Goal: Information Seeking & Learning: Learn about a topic

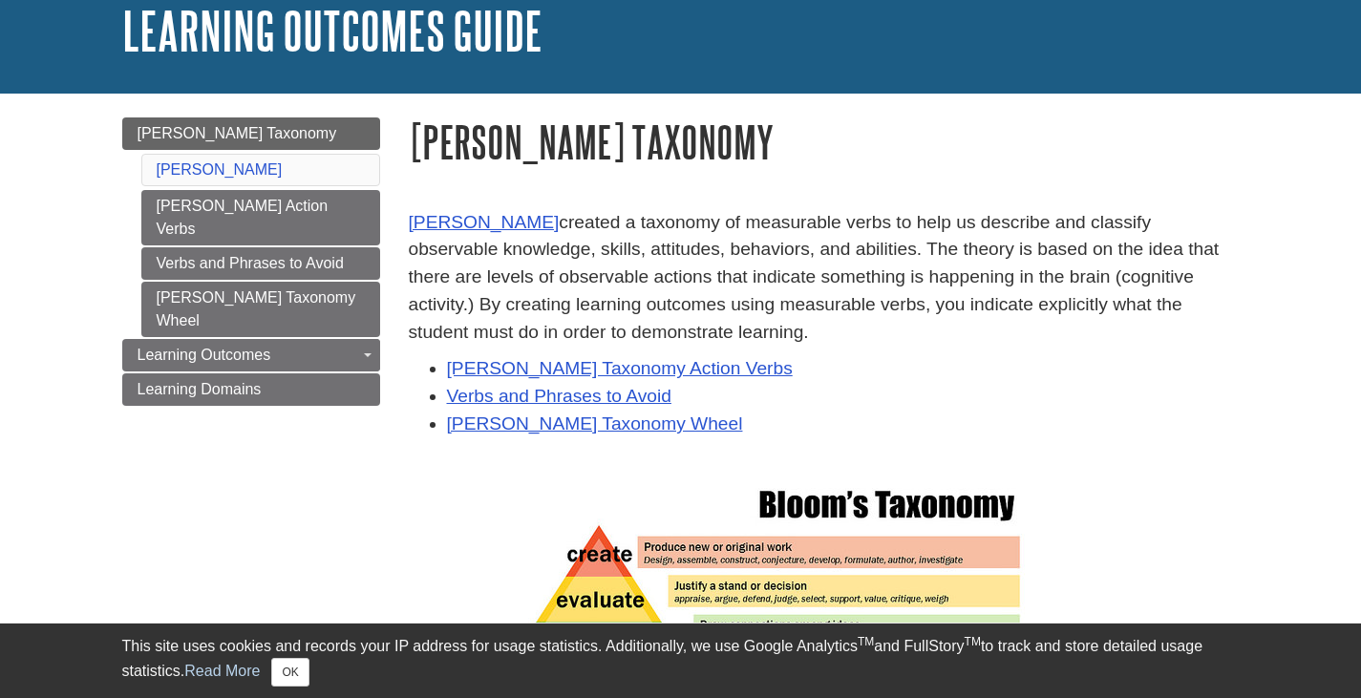
scroll to position [191, 0]
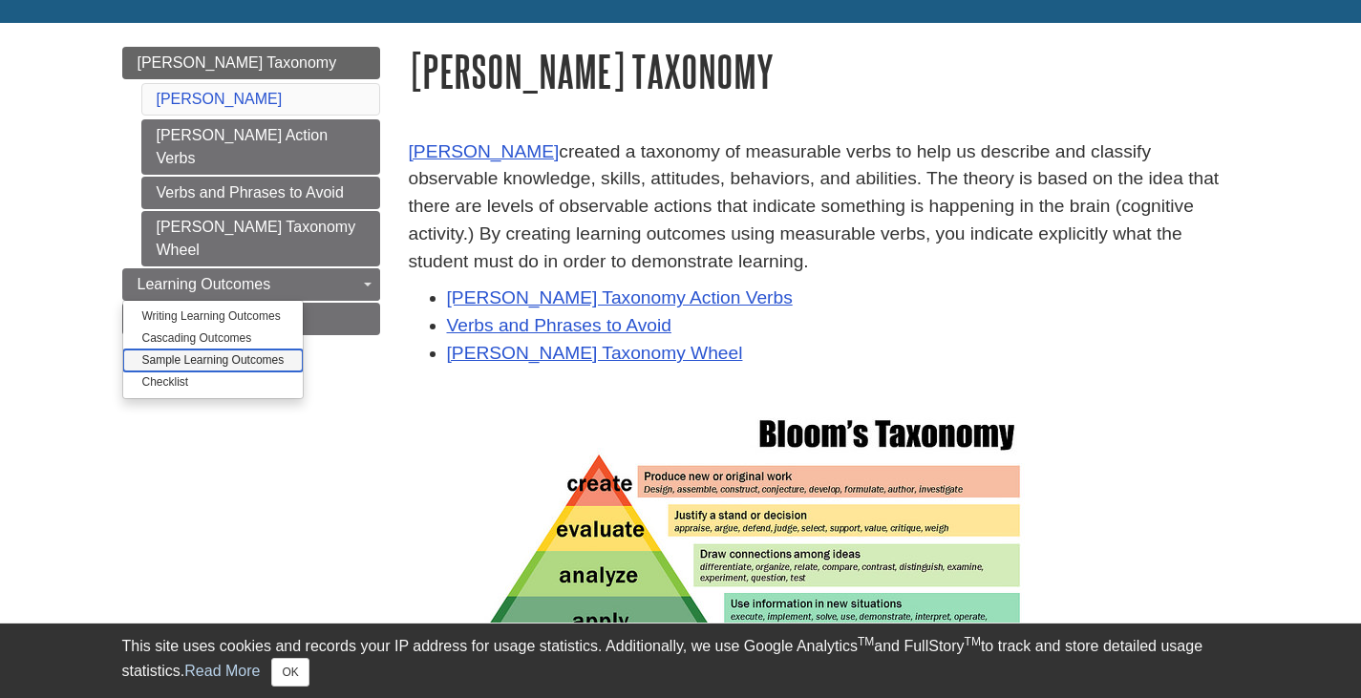
click at [230, 350] on link "Sample Learning Outcomes" at bounding box center [213, 361] width 181 height 22
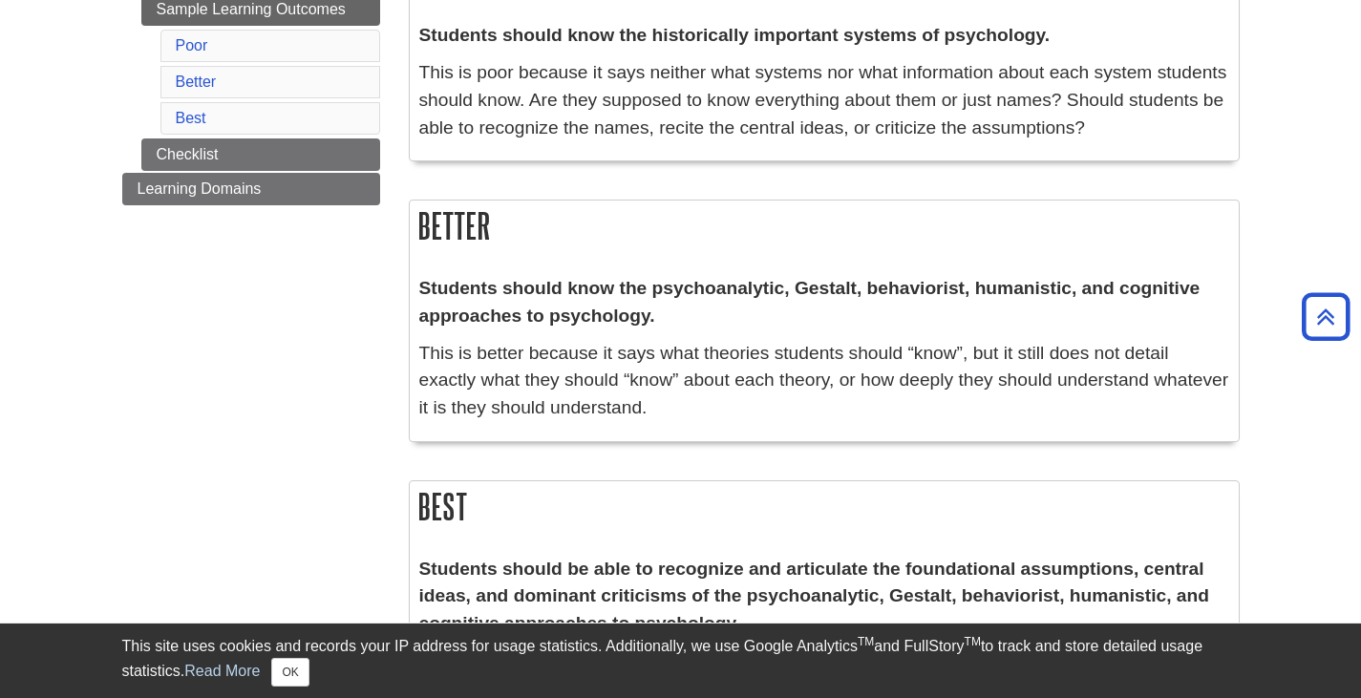
scroll to position [669, 0]
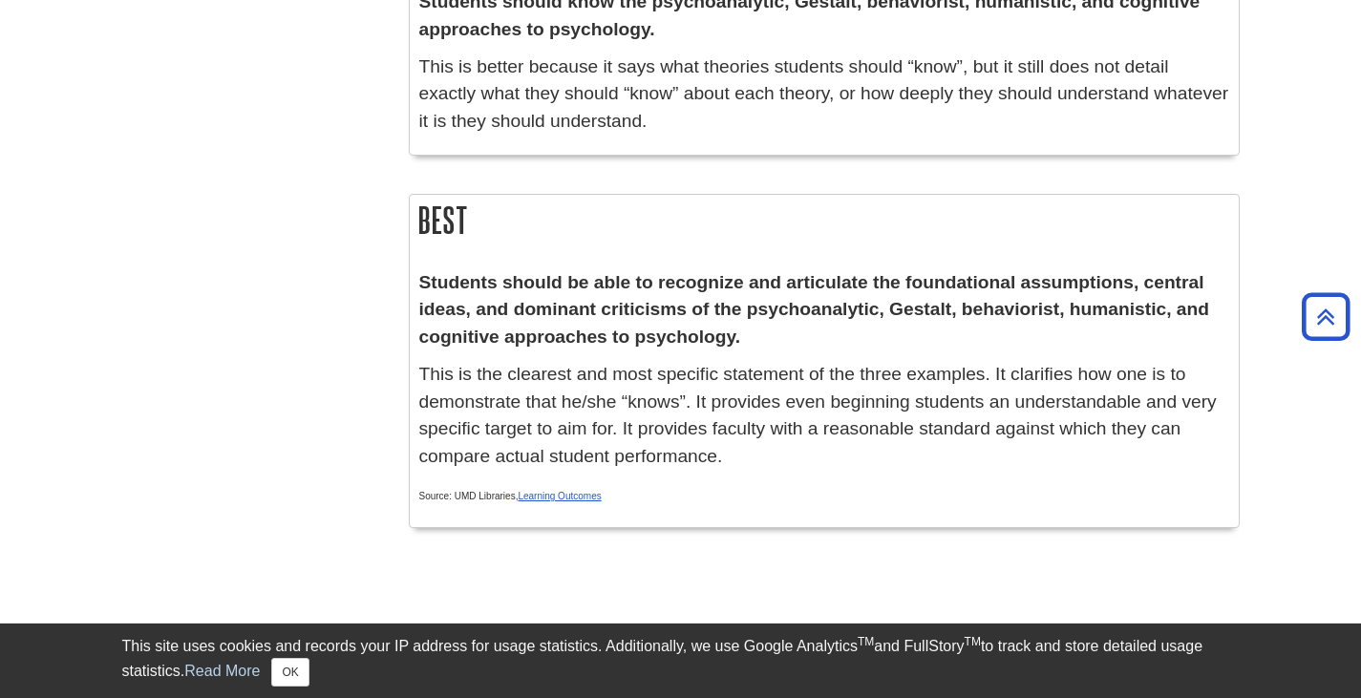
click at [555, 293] on strong "Students should be able to recognize and articulate the foundational assumption…" at bounding box center [814, 309] width 790 height 75
click at [461, 295] on p "Students should be able to recognize and articulate the foundational assumption…" at bounding box center [824, 310] width 810 height 82
click at [965, 278] on strong "Students should be able to recognize and articulate the foundational assumption…" at bounding box center [814, 309] width 790 height 75
click at [809, 297] on p "Students should be able to recognize and articulate the foundational assumption…" at bounding box center [824, 310] width 810 height 82
click at [505, 288] on strong "Students should be able to recognize and articulate the foundational assumption…" at bounding box center [814, 309] width 790 height 75
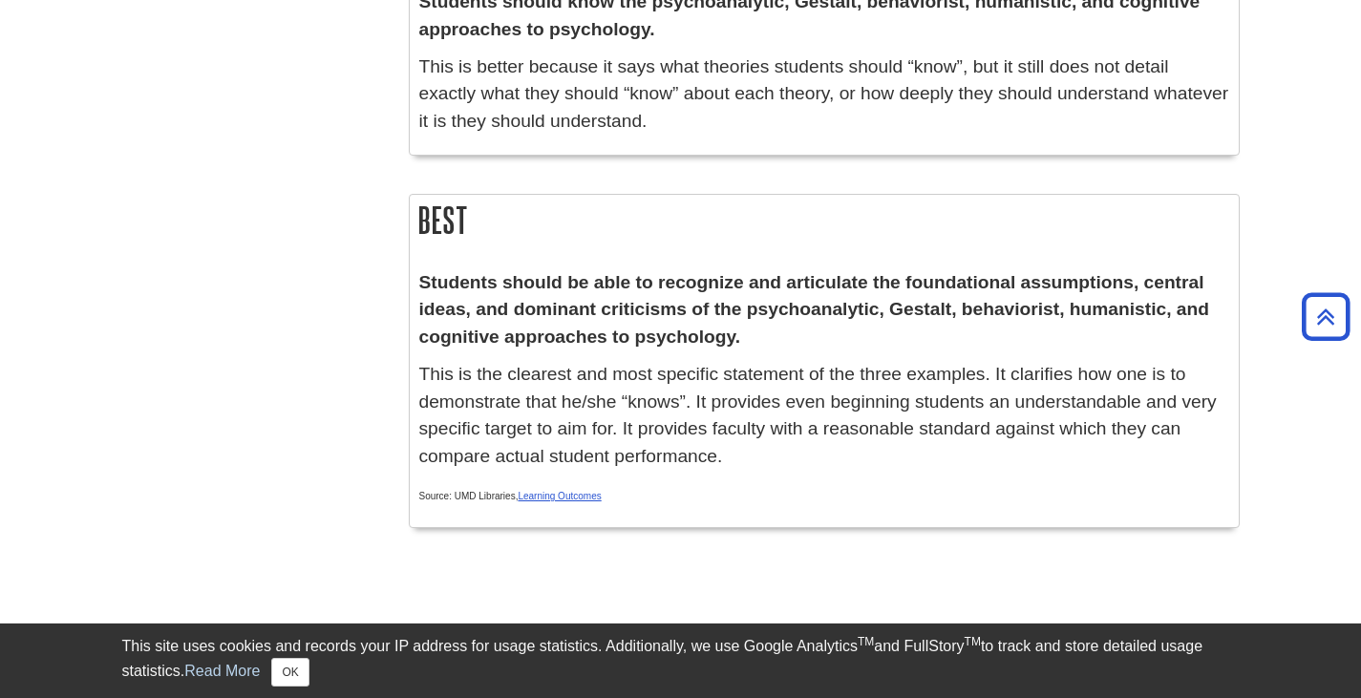
click at [712, 277] on strong "Students should be able to recognize and articulate the foundational assumption…" at bounding box center [814, 309] width 790 height 75
click at [659, 297] on p "Students should be able to recognize and articulate the foundational assumption…" at bounding box center [824, 310] width 810 height 82
click at [794, 274] on strong "Students should be able to recognize and articulate the foundational assumption…" at bounding box center [814, 309] width 790 height 75
click at [637, 277] on strong "Students should be able to recognize and articulate the foundational assumption…" at bounding box center [814, 309] width 790 height 75
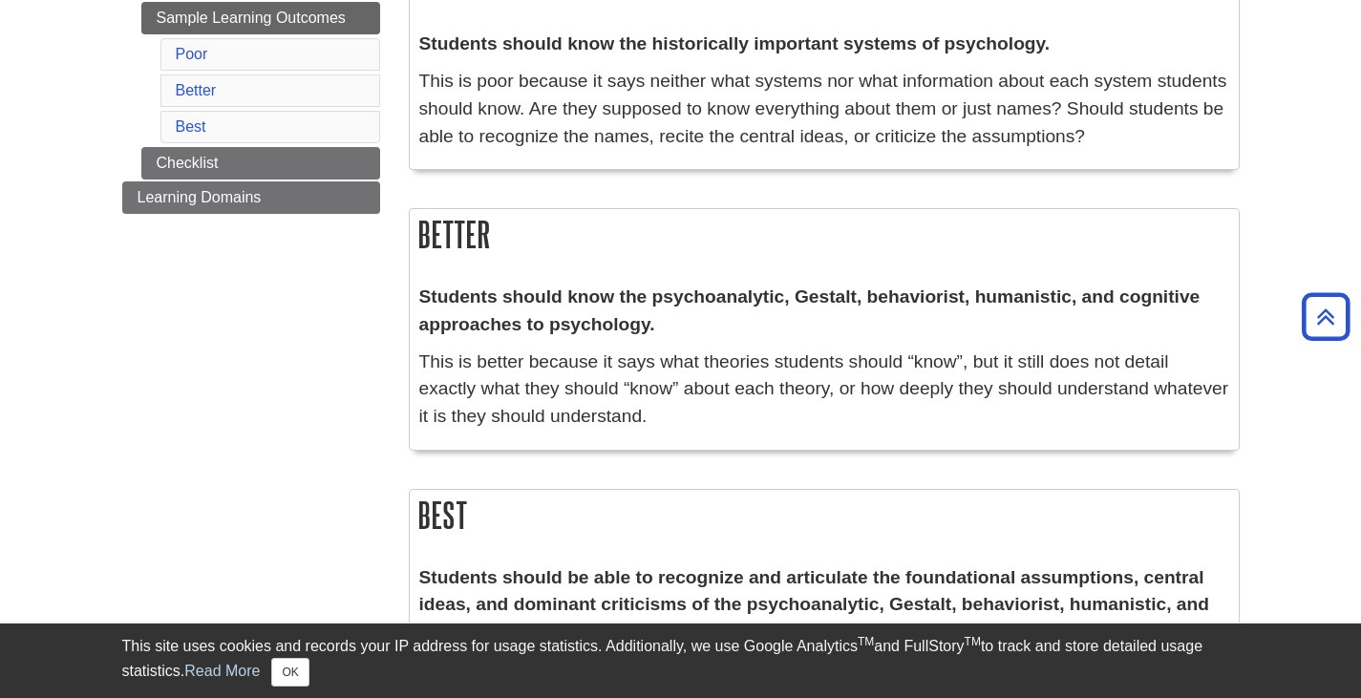
scroll to position [0, 0]
